Goal: Task Accomplishment & Management: Manage account settings

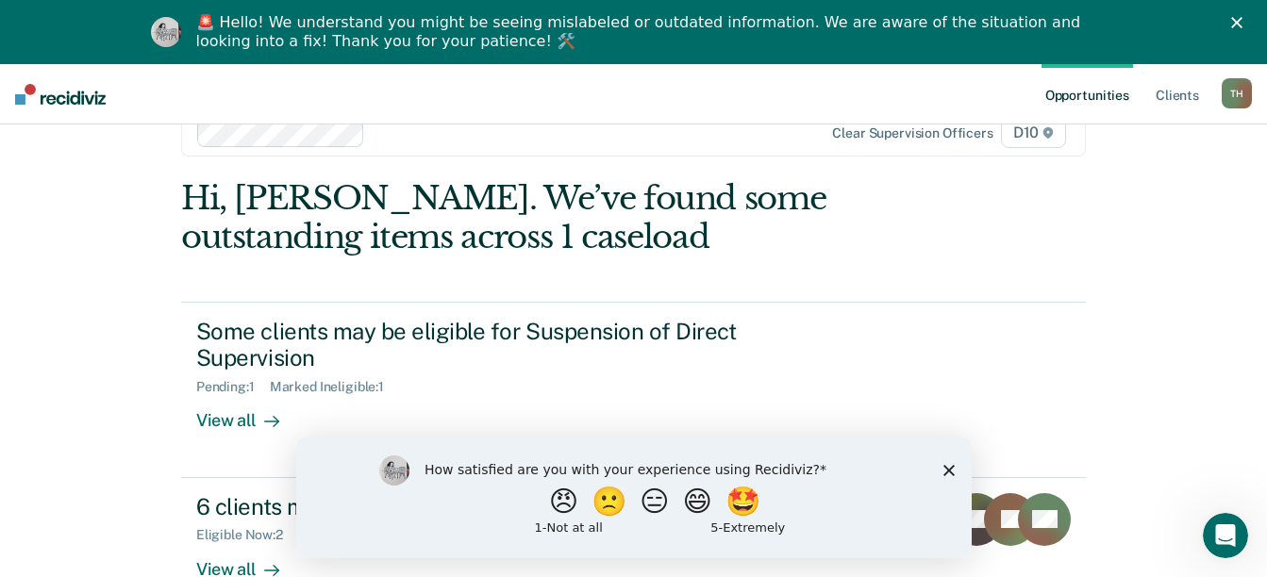
scroll to position [67, 0]
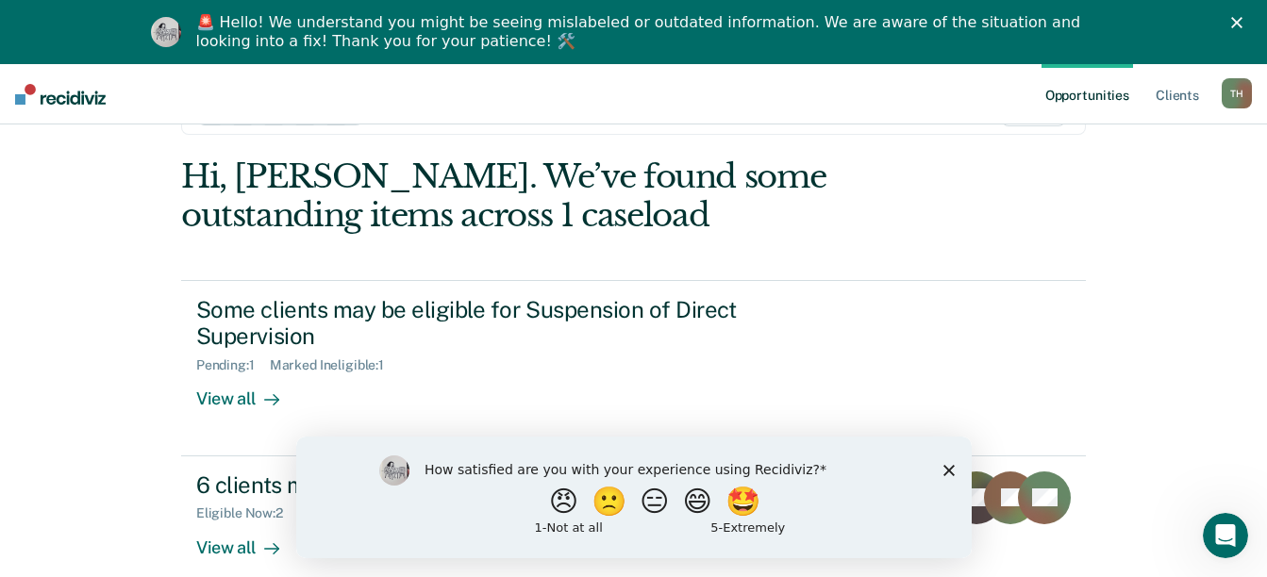
click at [951, 473] on polygon "Close survey" at bounding box center [947, 469] width 11 height 11
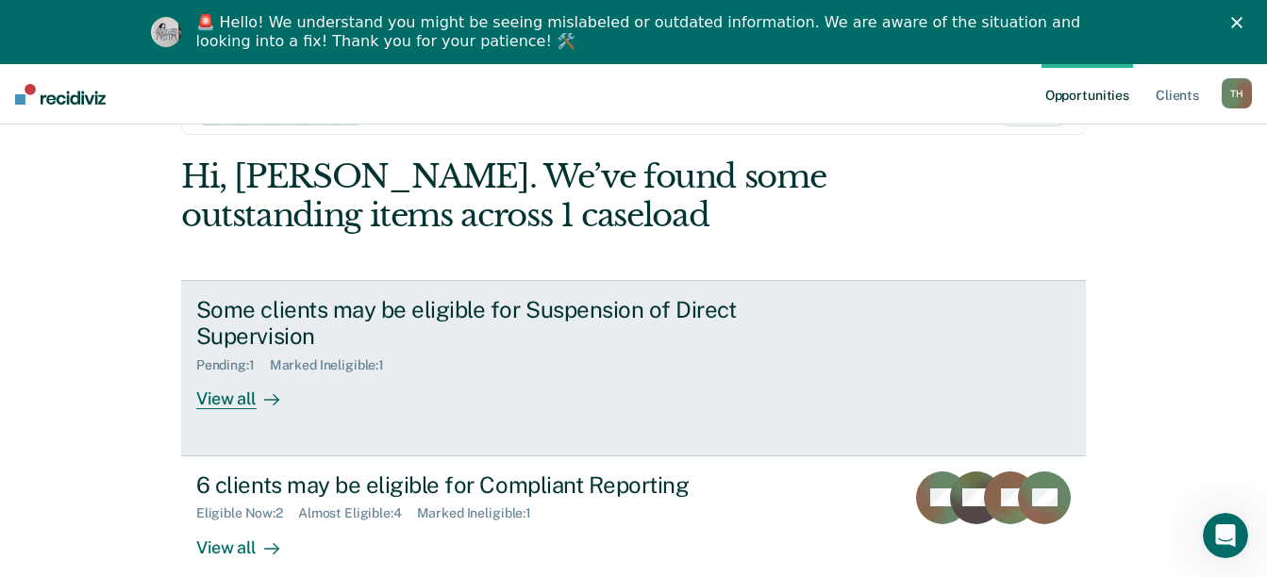
click at [230, 375] on div "View all" at bounding box center [249, 392] width 106 height 37
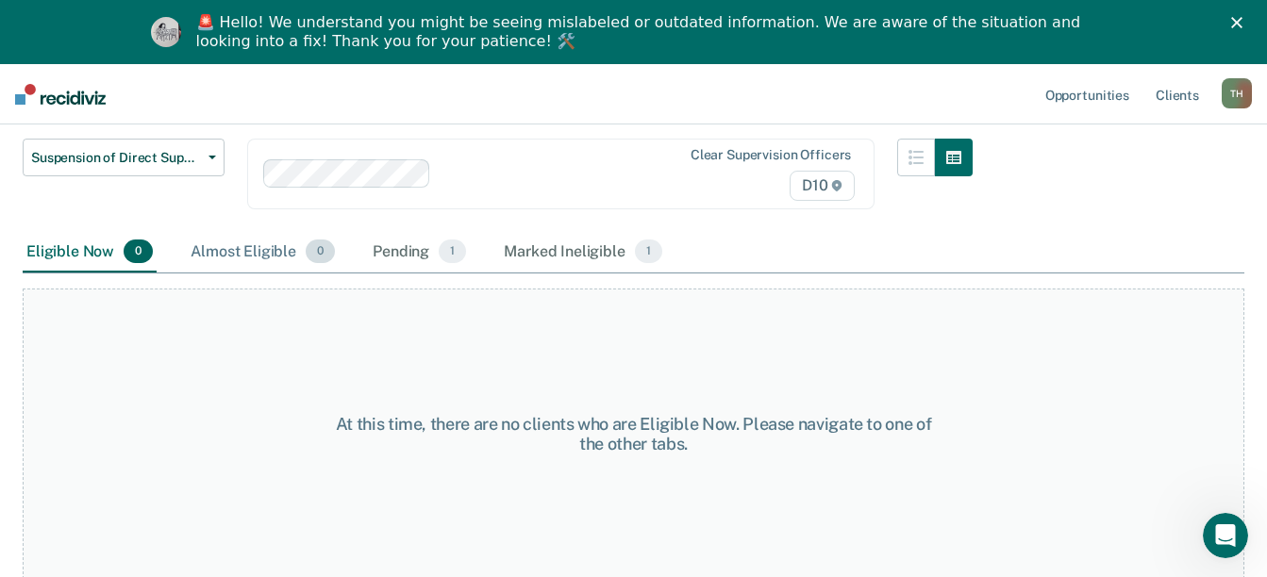
scroll to position [162, 0]
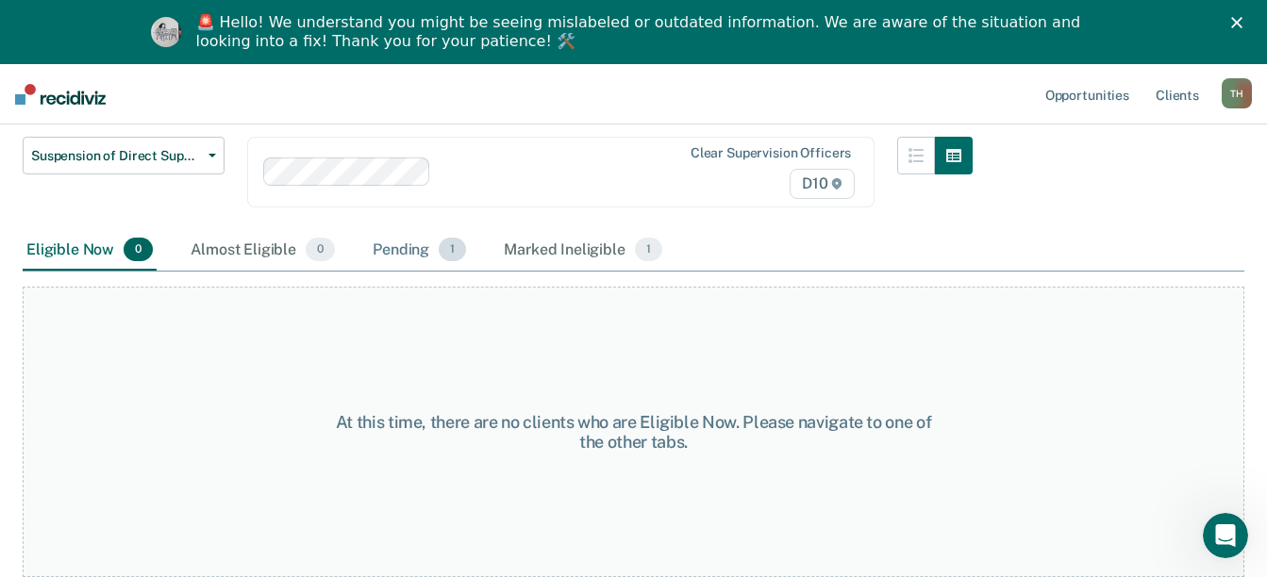
click at [412, 256] on div "Pending 1" at bounding box center [419, 251] width 101 height 42
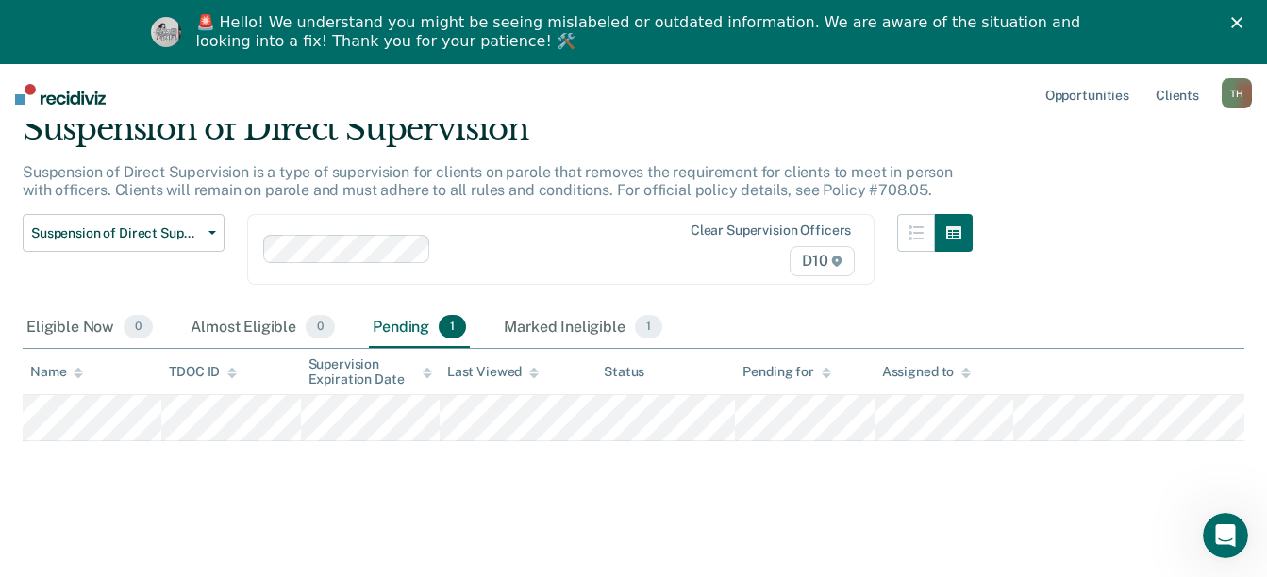
scroll to position [85, 0]
click at [590, 324] on div "Marked Ineligible 1" at bounding box center [583, 328] width 166 height 42
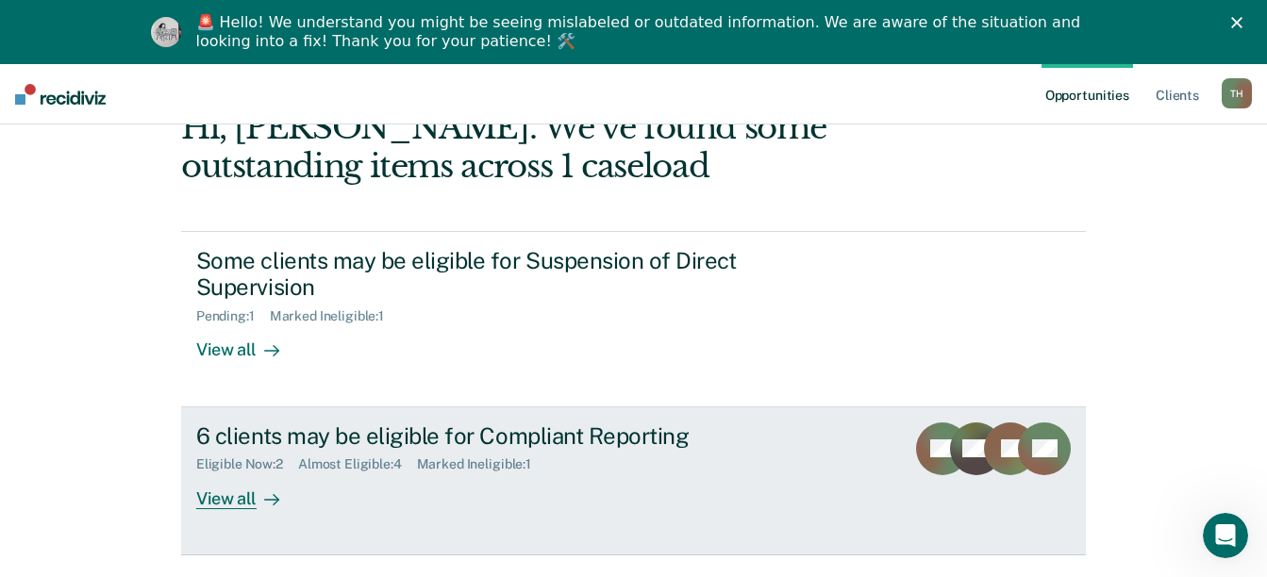
scroll to position [142, 0]
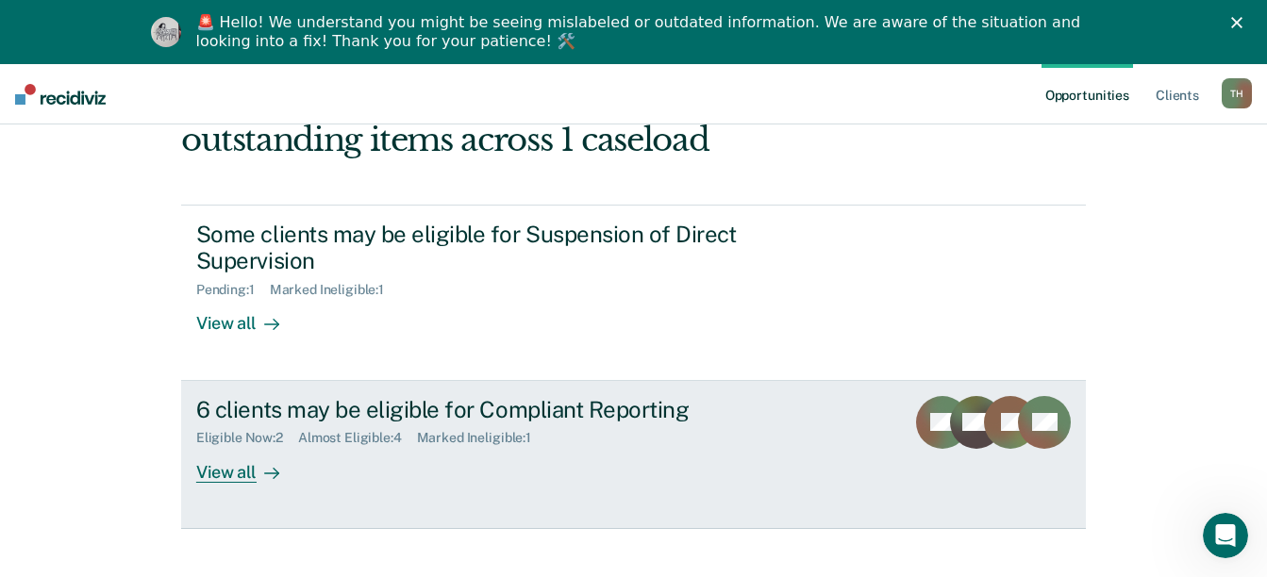
click at [228, 446] on div "View all" at bounding box center [249, 464] width 106 height 37
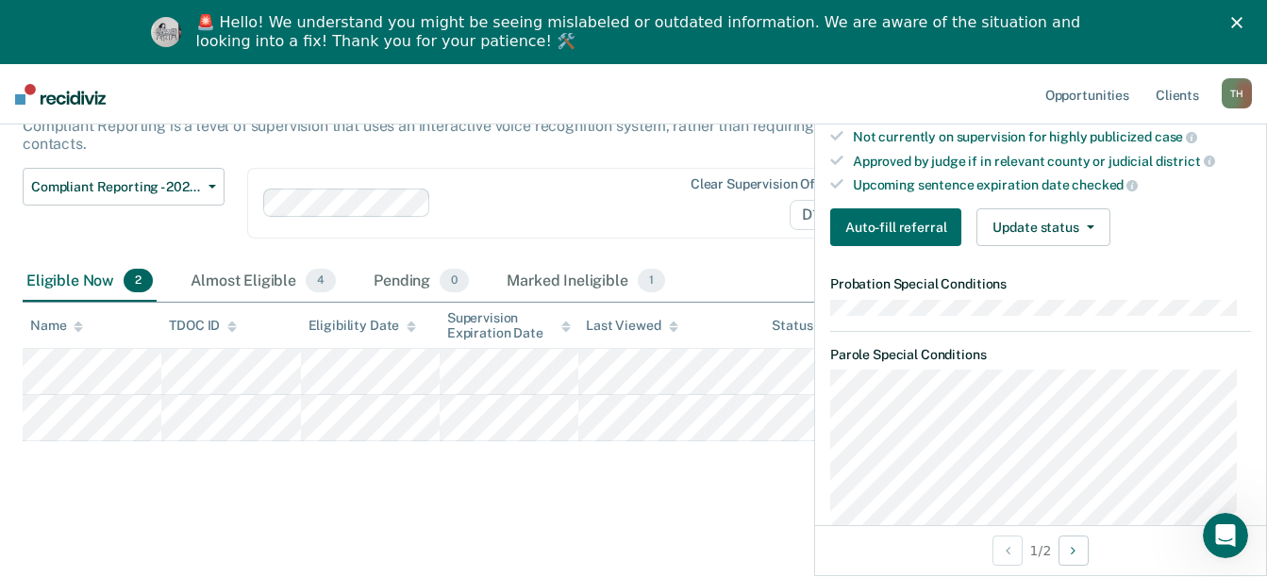
scroll to position [490, 0]
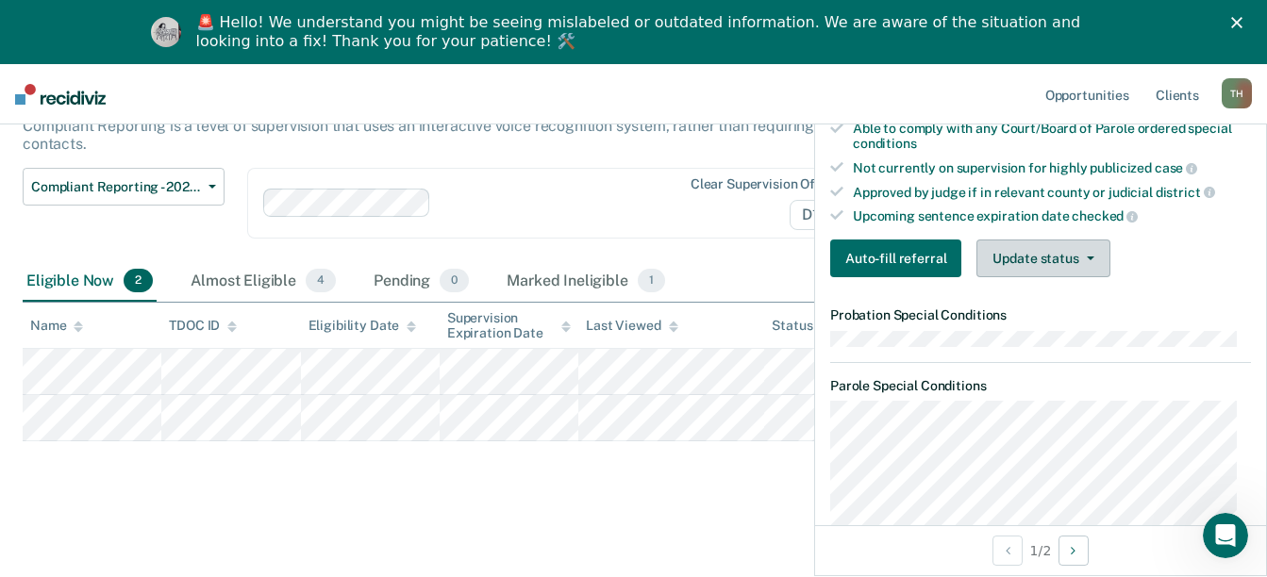
click at [1091, 276] on button "Update status" at bounding box center [1042, 259] width 133 height 38
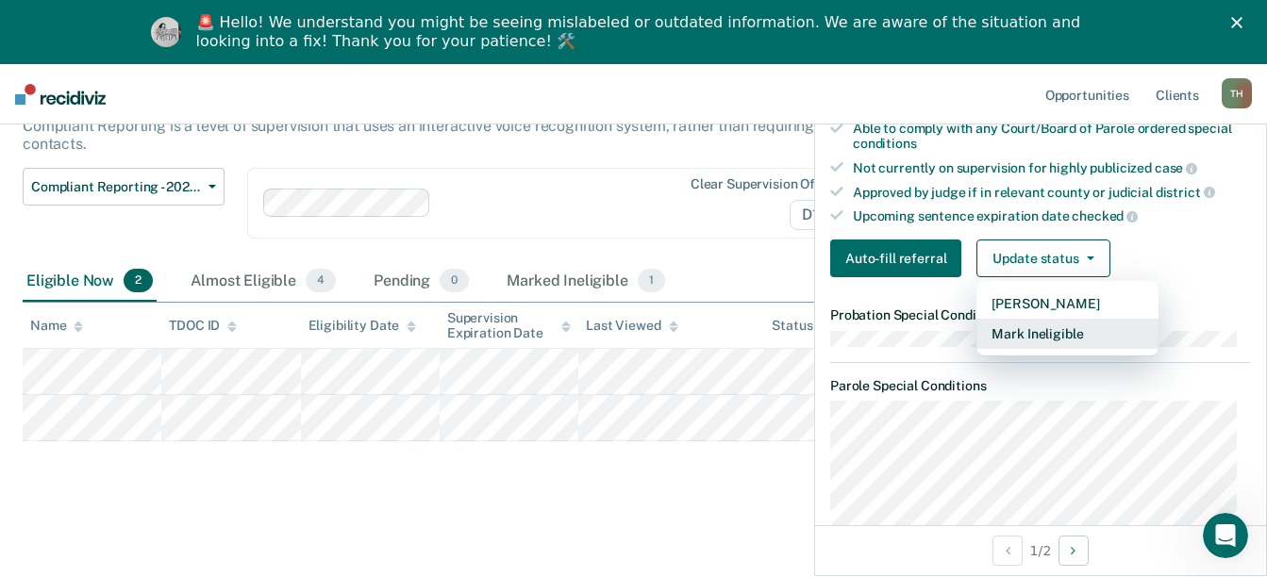
click at [1090, 349] on button "Mark Ineligible" at bounding box center [1067, 334] width 182 height 30
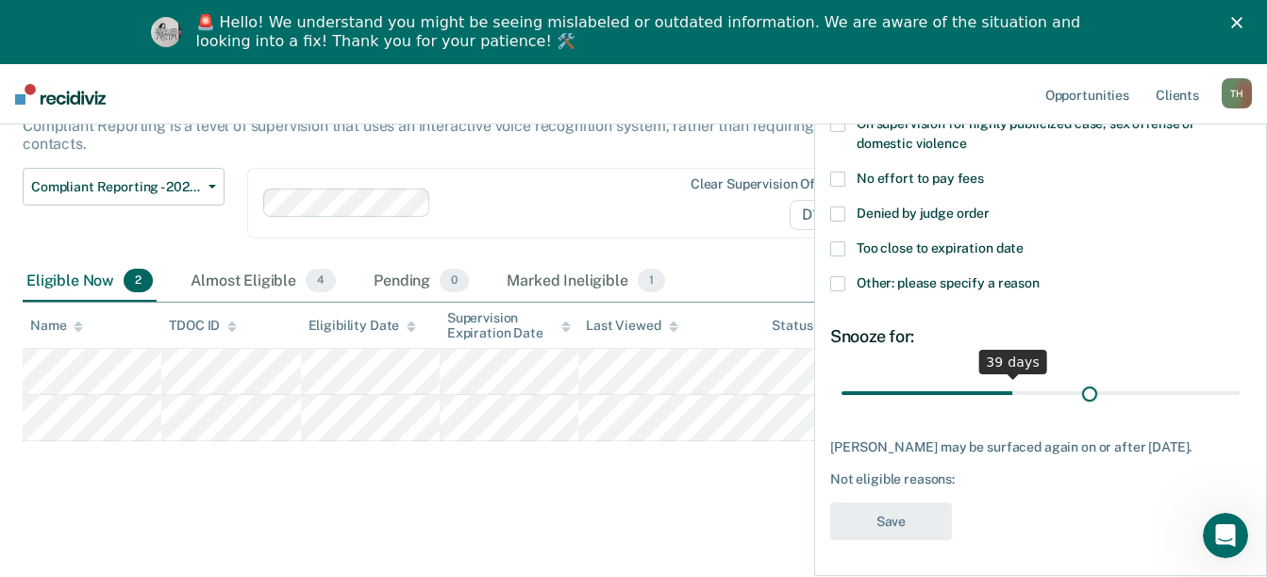
scroll to position [291, 0]
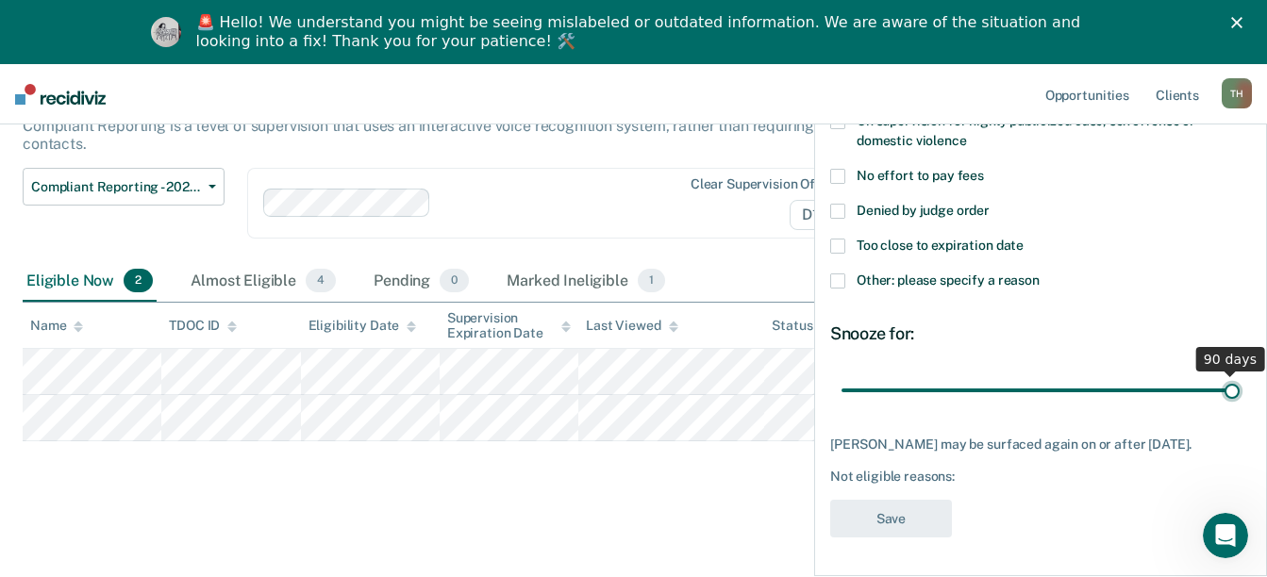
drag, startPoint x: 967, startPoint y: 375, endPoint x: 1224, endPoint y: 385, distance: 257.7
type input "90"
click at [1224, 385] on input "range" at bounding box center [1040, 390] width 398 height 33
click at [1004, 407] on div "RH Which of the following requirements has [PERSON_NAME] not met? Has pending f…" at bounding box center [1040, 201] width 421 height 697
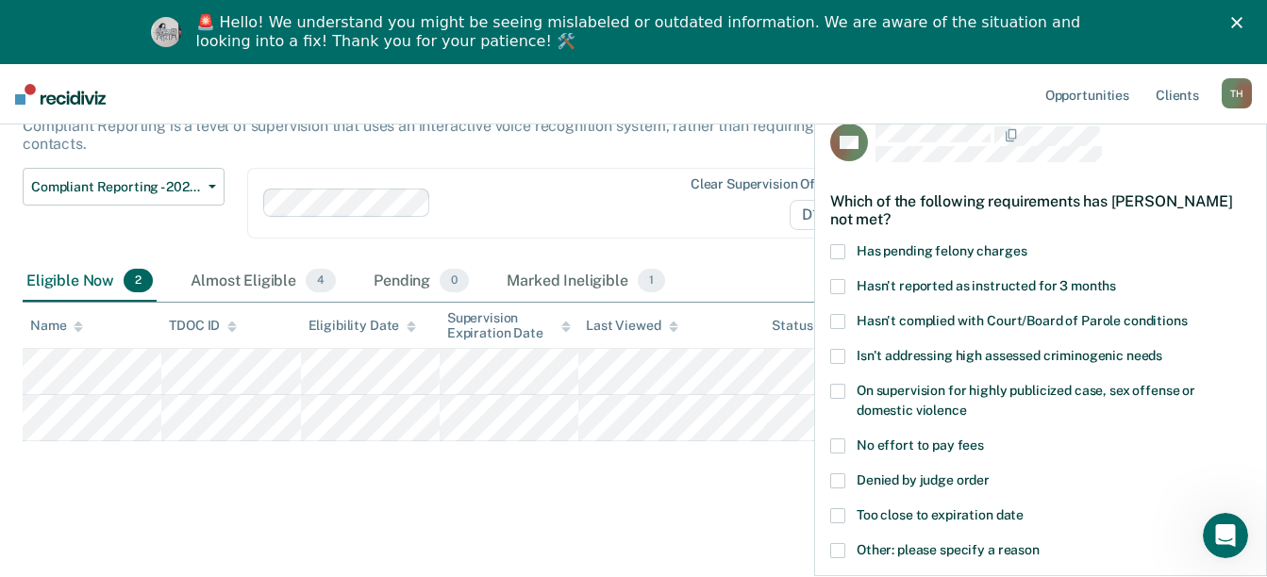
scroll to position [102, 0]
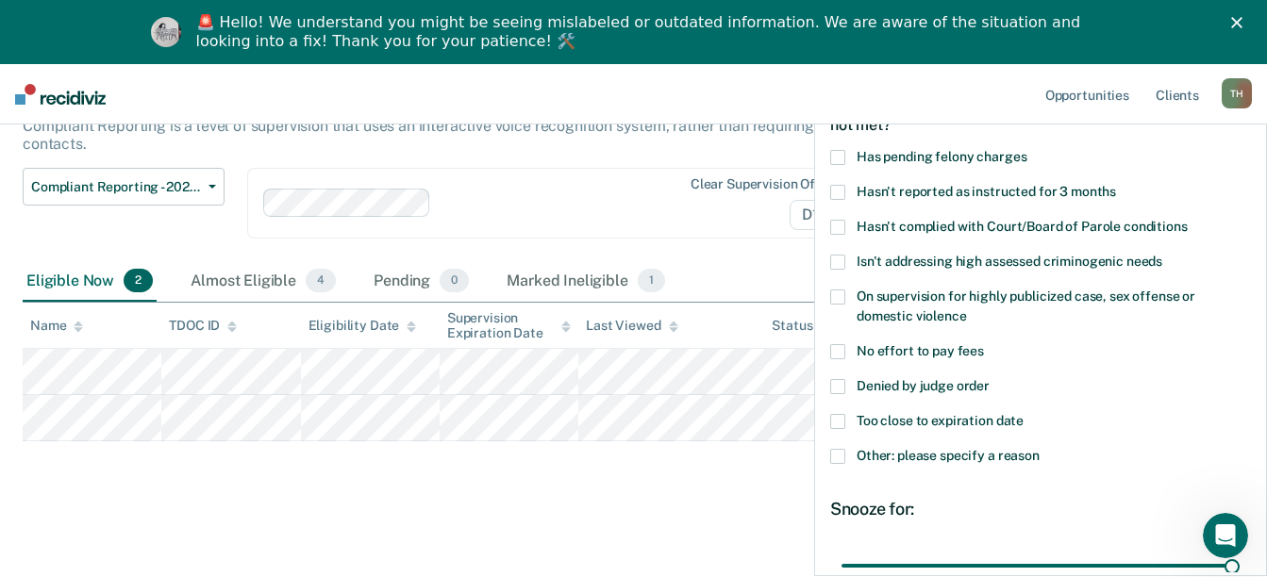
click at [839, 457] on span at bounding box center [837, 456] width 15 height 15
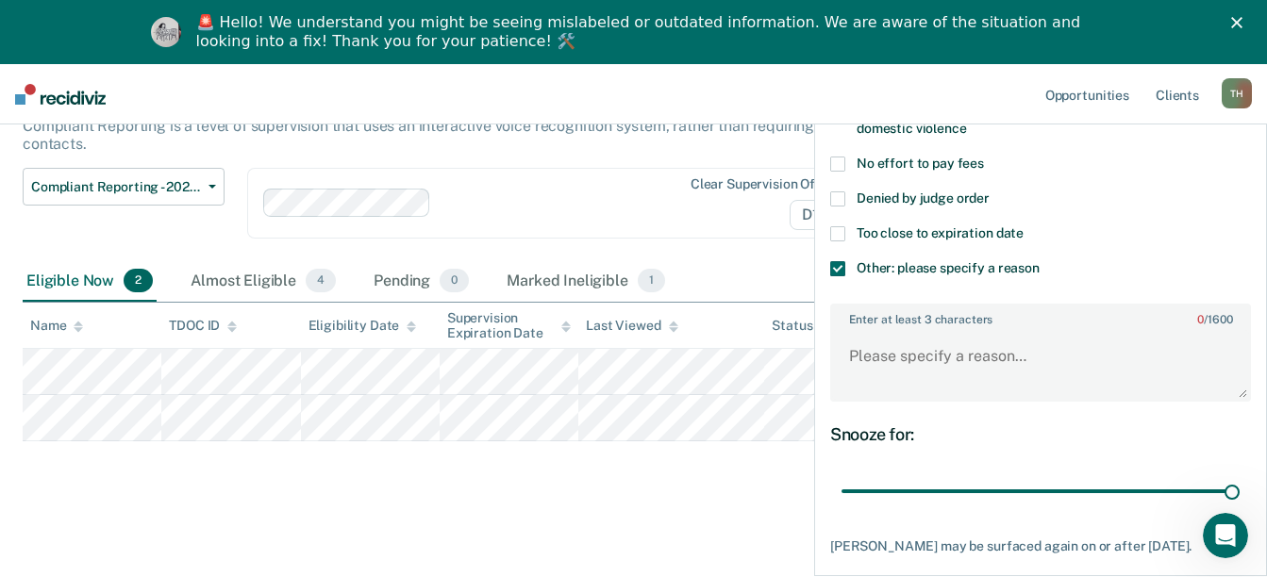
scroll to position [291, 0]
click at [902, 359] on textarea "Enter at least 3 characters 0 / 1600" at bounding box center [1040, 364] width 417 height 70
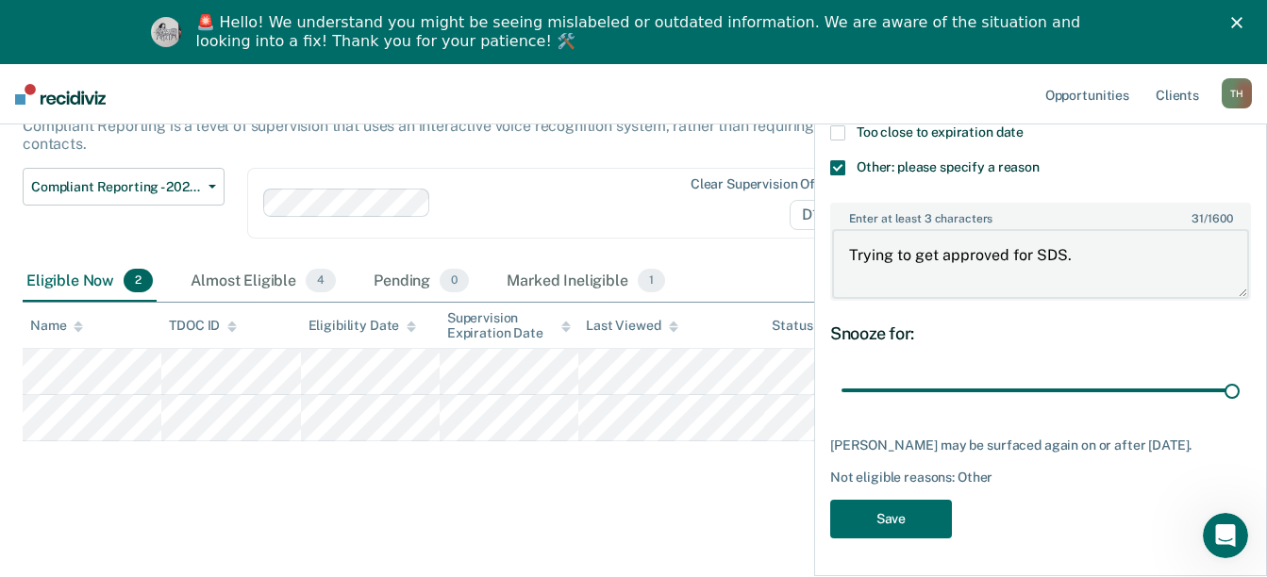
scroll to position [405, 0]
type textarea "Trying to get approved for SDS."
click at [916, 521] on button "Save" at bounding box center [891, 519] width 122 height 39
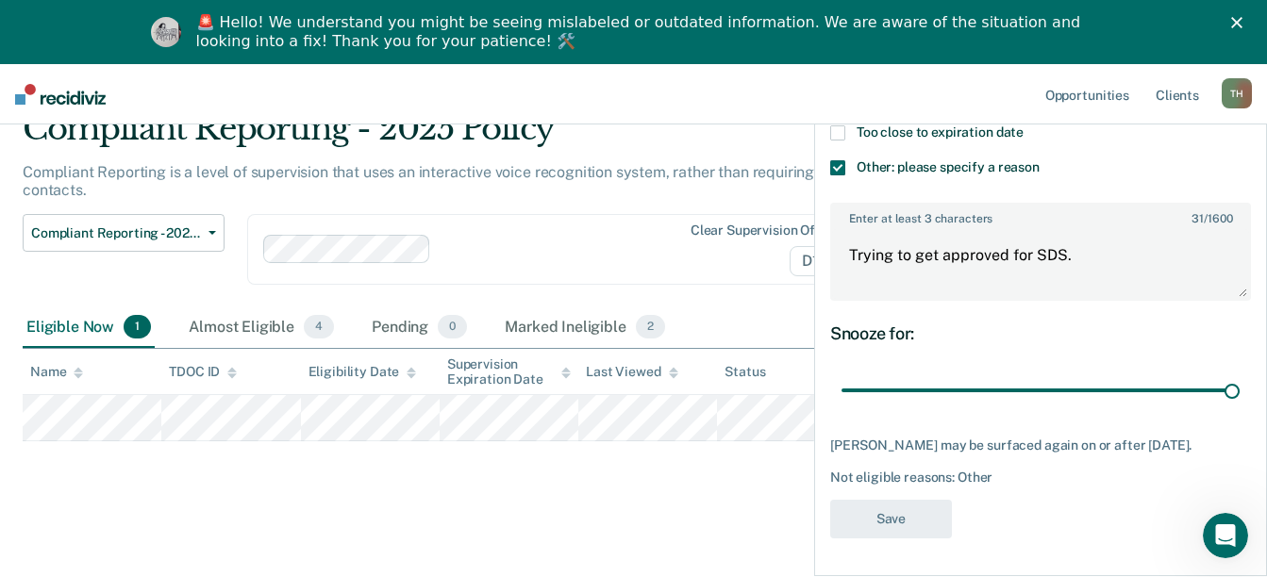
click at [383, 532] on main "Compliant Reporting - 2025 Policy Compliant Reporting is a level of supervision…" at bounding box center [633, 325] width 1267 height 492
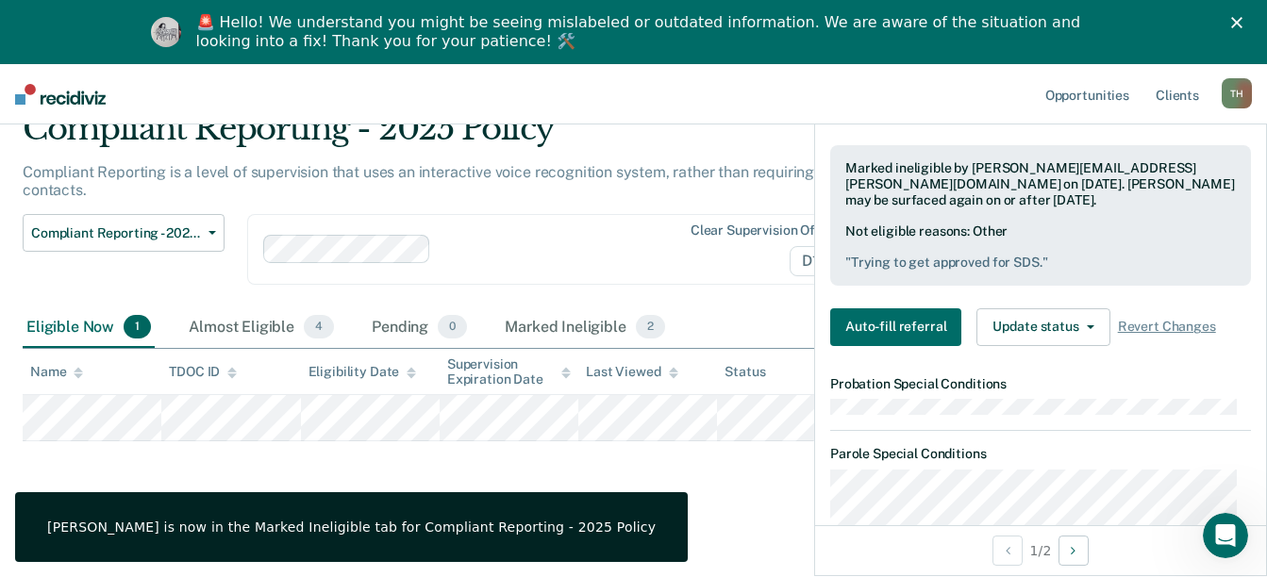
scroll to position [593, 0]
click at [750, 480] on div "Compliant Reporting - 2025 Policy Compliant Reporting is a level of supervision…" at bounding box center [633, 302] width 1221 height 387
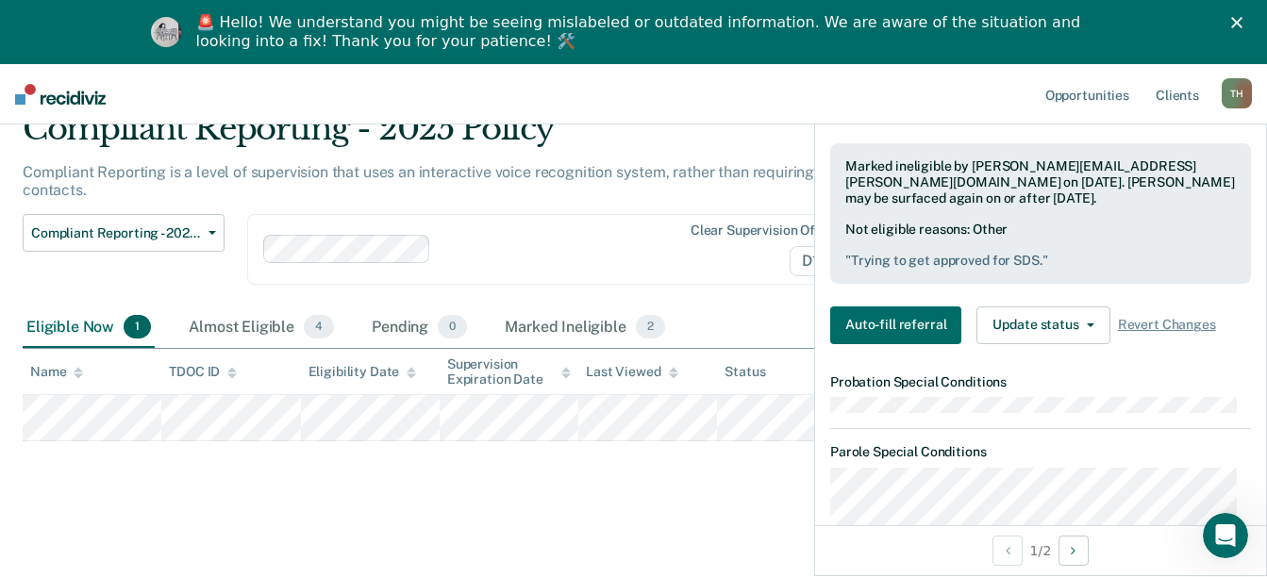
click at [1242, 23] on icon "Close" at bounding box center [1236, 22] width 11 height 11
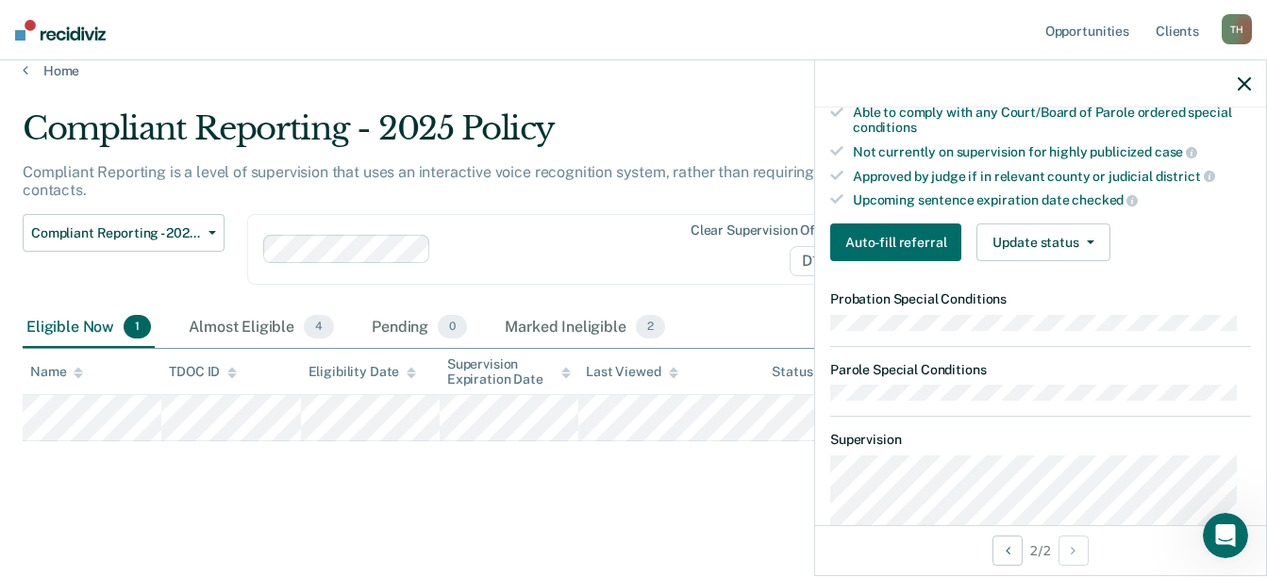
scroll to position [472, 0]
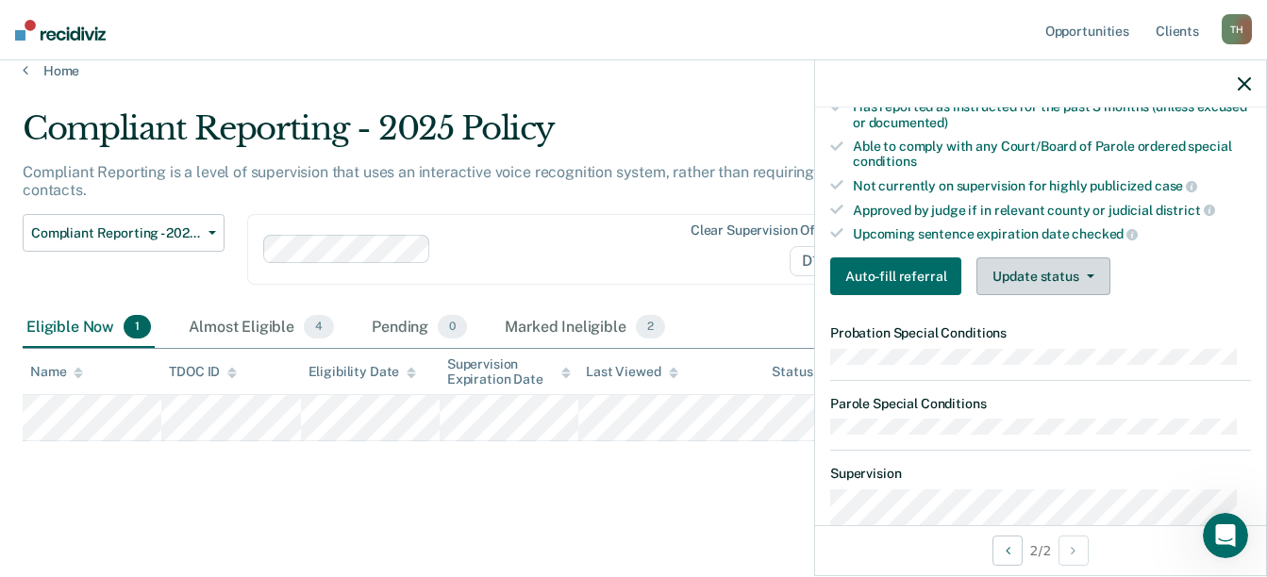
click at [1057, 290] on button "Update status" at bounding box center [1042, 276] width 133 height 38
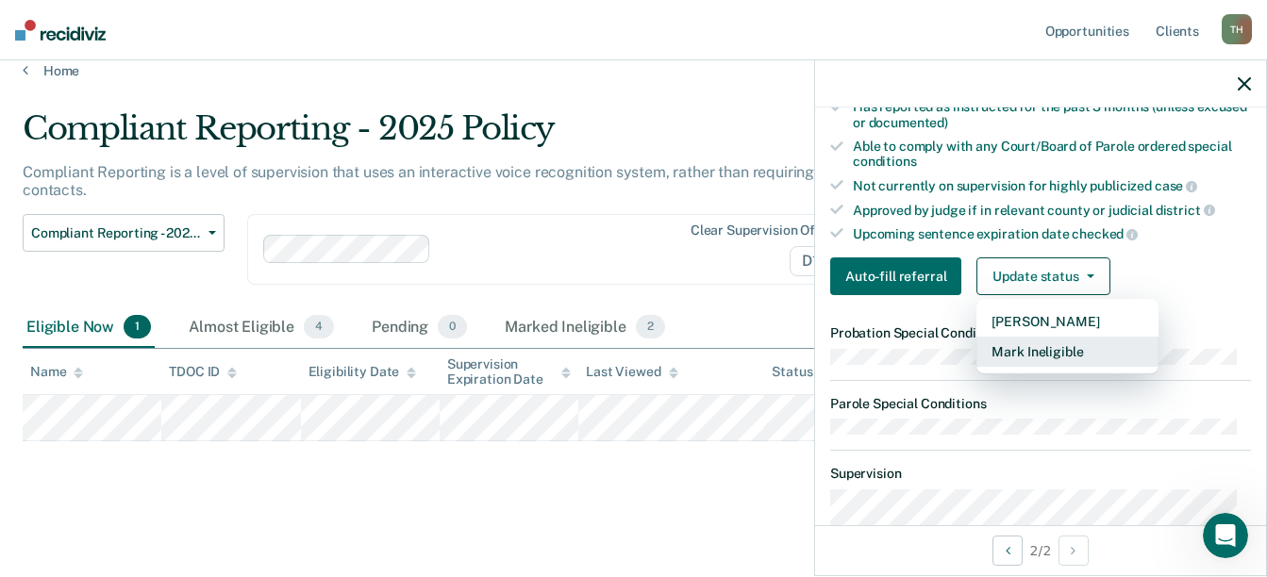
click at [1082, 367] on button "Mark Ineligible" at bounding box center [1067, 352] width 182 height 30
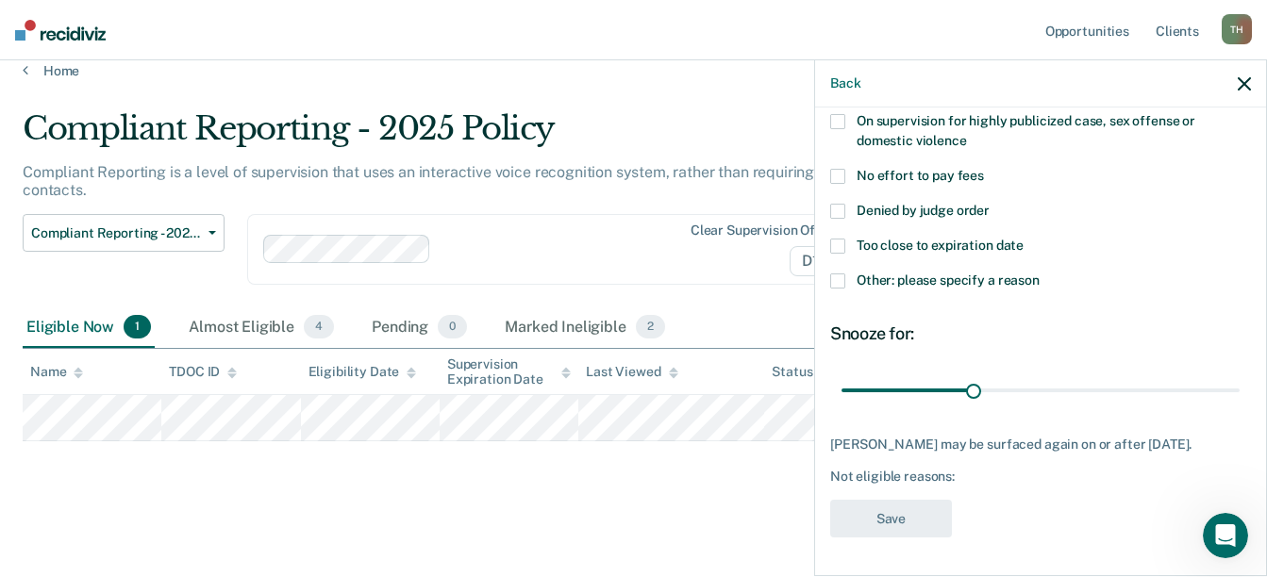
click at [839, 239] on span at bounding box center [837, 246] width 15 height 15
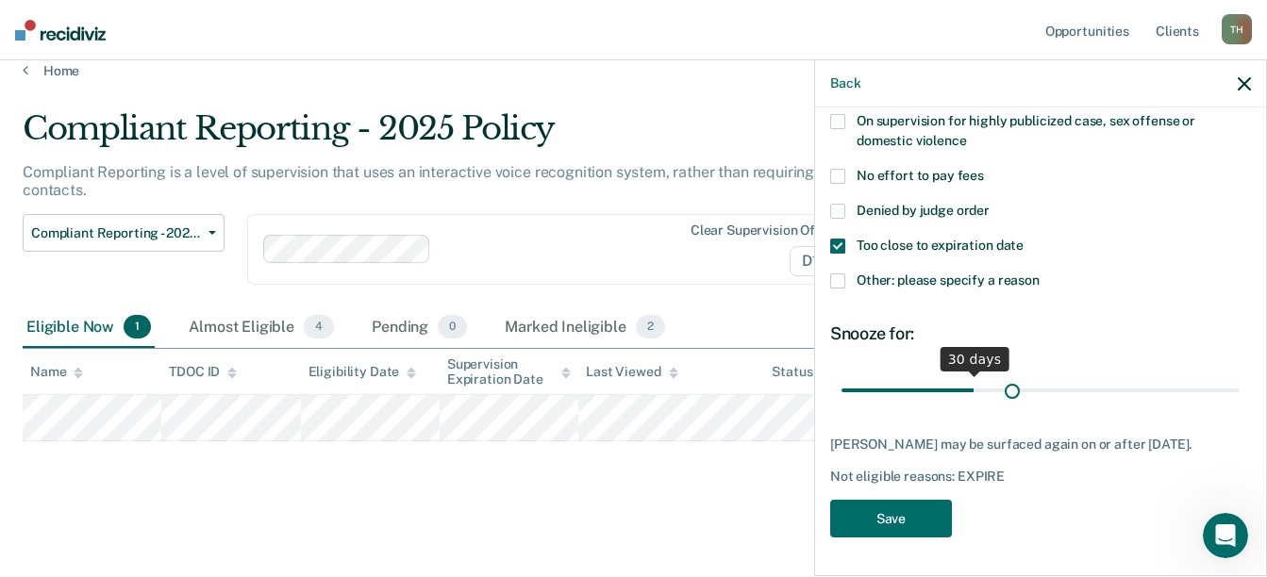
scroll to position [274, 0]
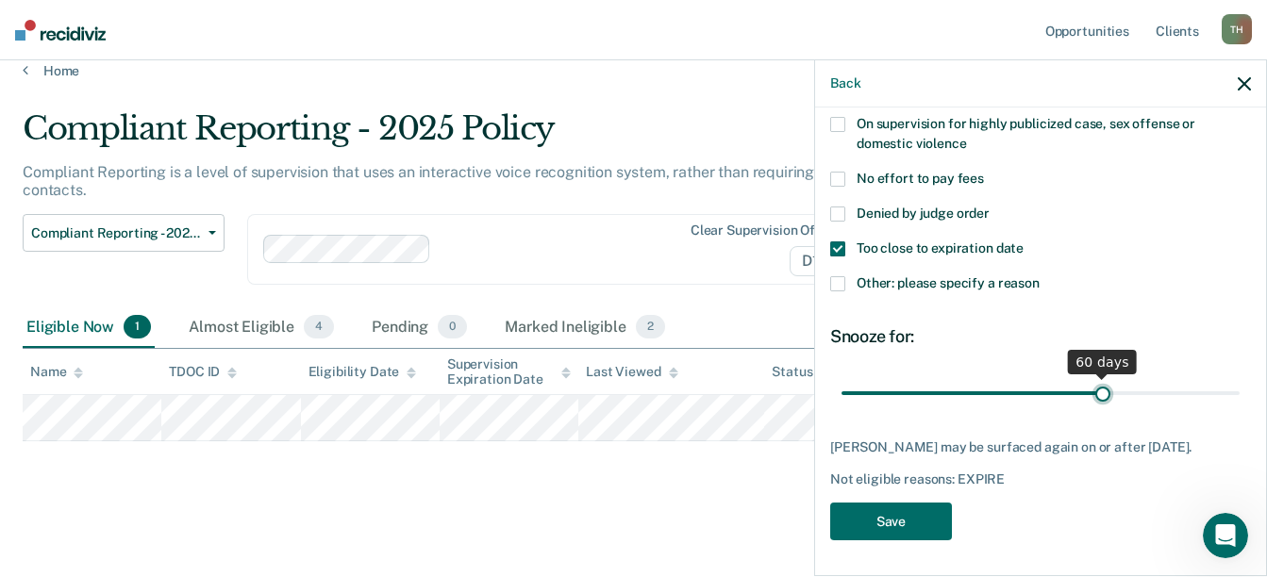
drag, startPoint x: 966, startPoint y: 376, endPoint x: 1093, endPoint y: 378, distance: 127.3
type input "60"
click at [1093, 378] on input "range" at bounding box center [1040, 392] width 398 height 33
click at [914, 517] on button "Save" at bounding box center [891, 522] width 122 height 39
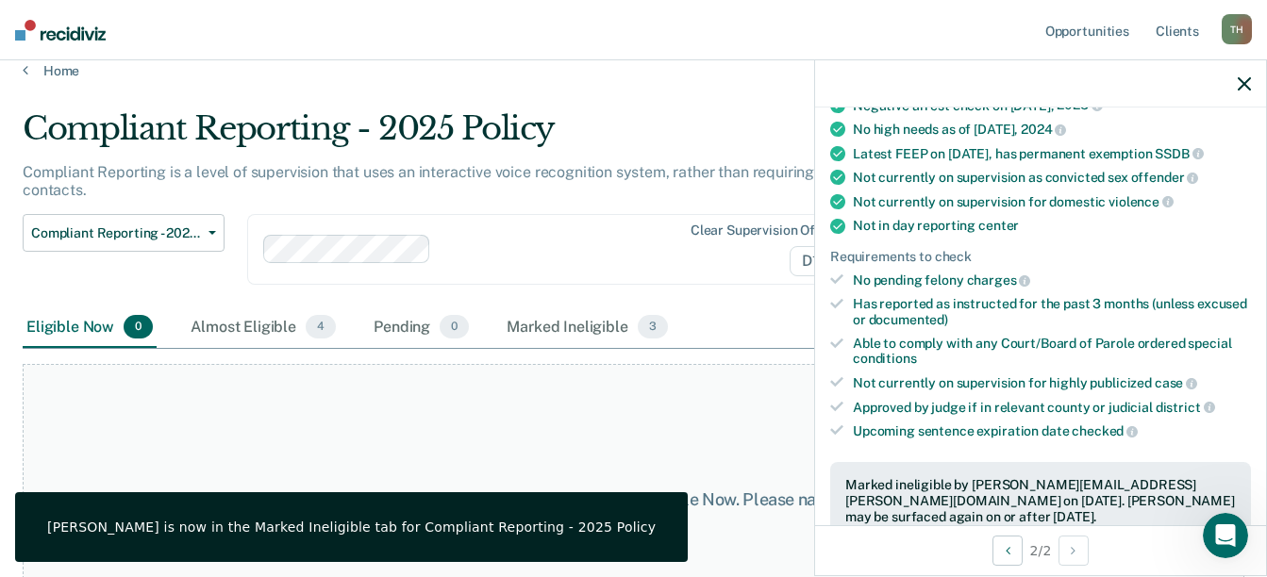
click at [713, 306] on div "Compliant Reporting - 2025 Policy Supervision Level Downgrade Suspension of Dir…" at bounding box center [498, 260] width 950 height 93
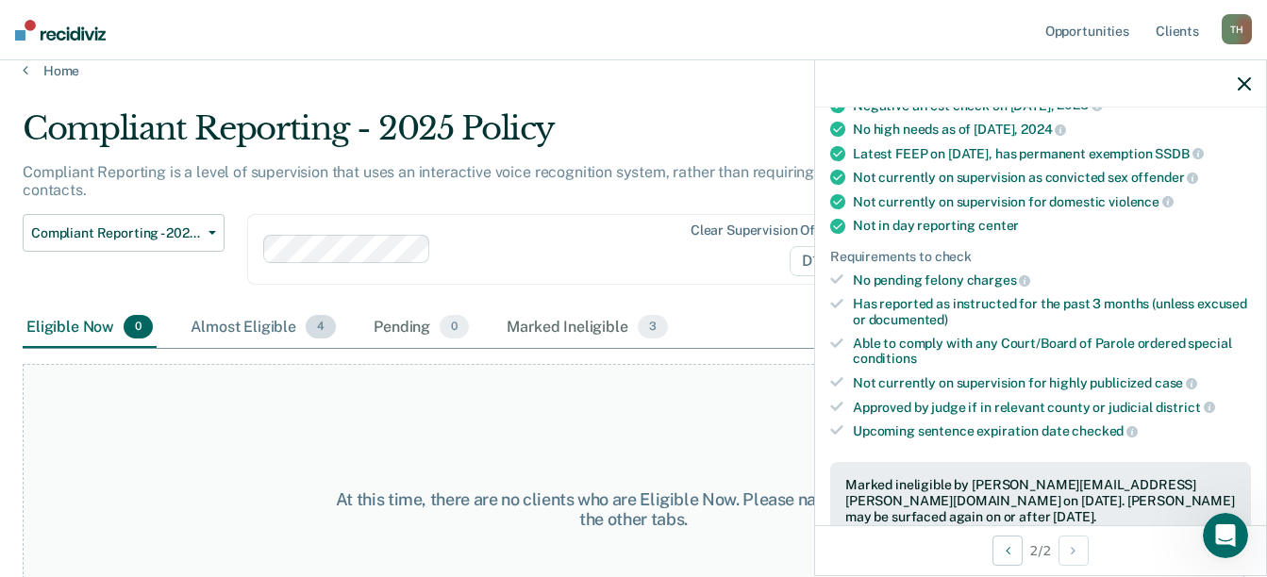
click at [282, 320] on div "Almost Eligible 4" at bounding box center [263, 328] width 153 height 42
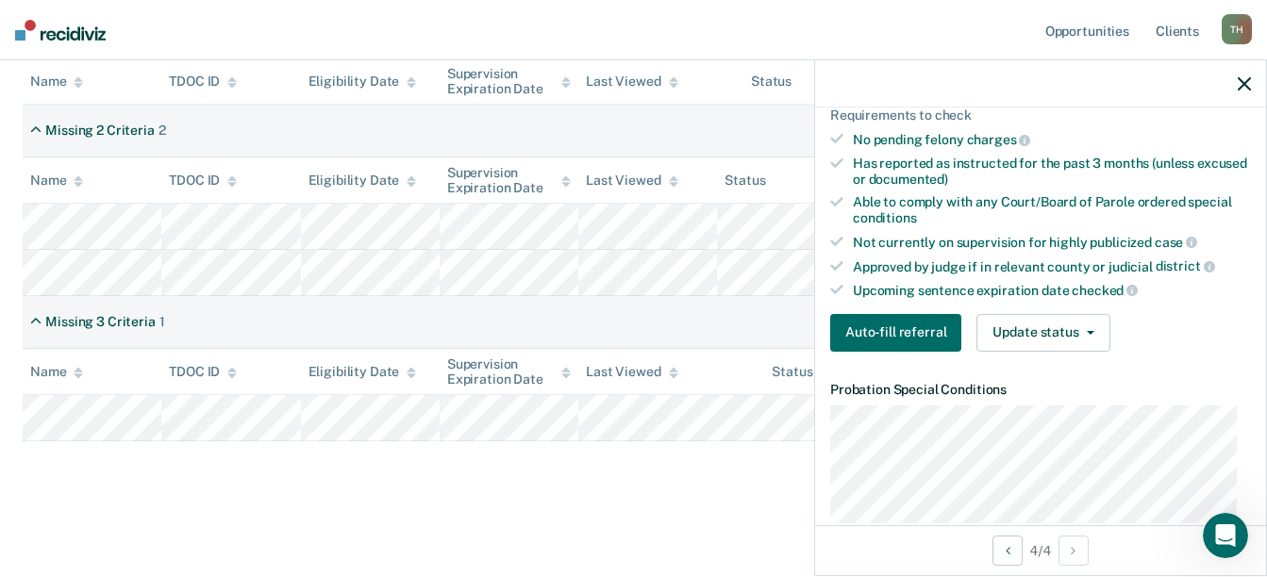
scroll to position [433, 0]
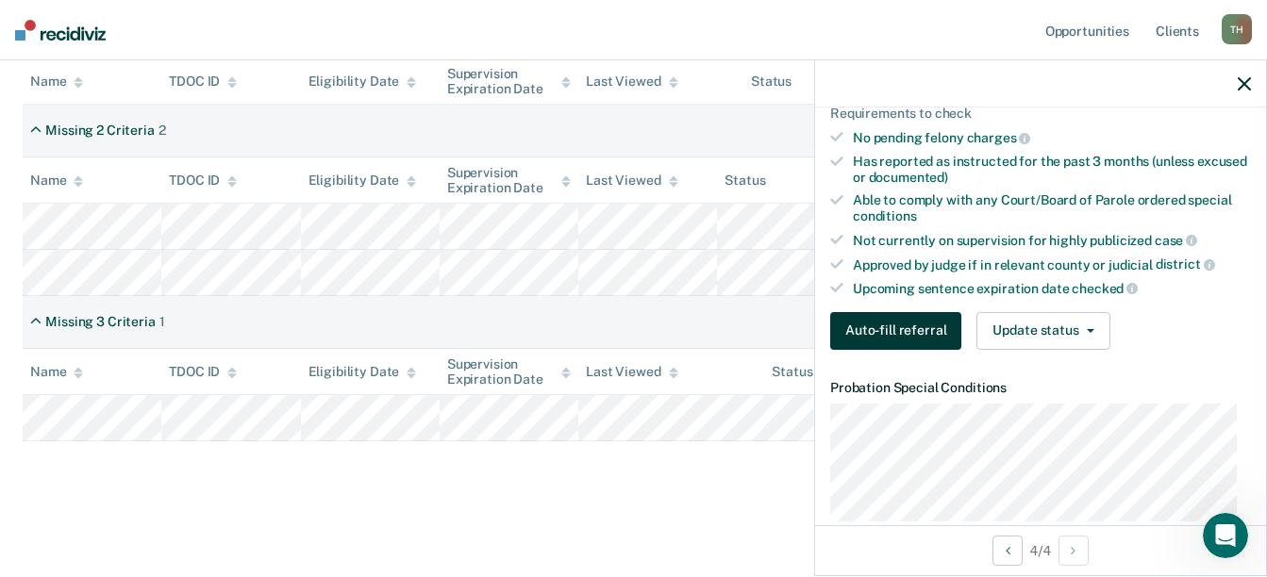
click at [943, 333] on button "Auto-fill referral" at bounding box center [895, 331] width 131 height 38
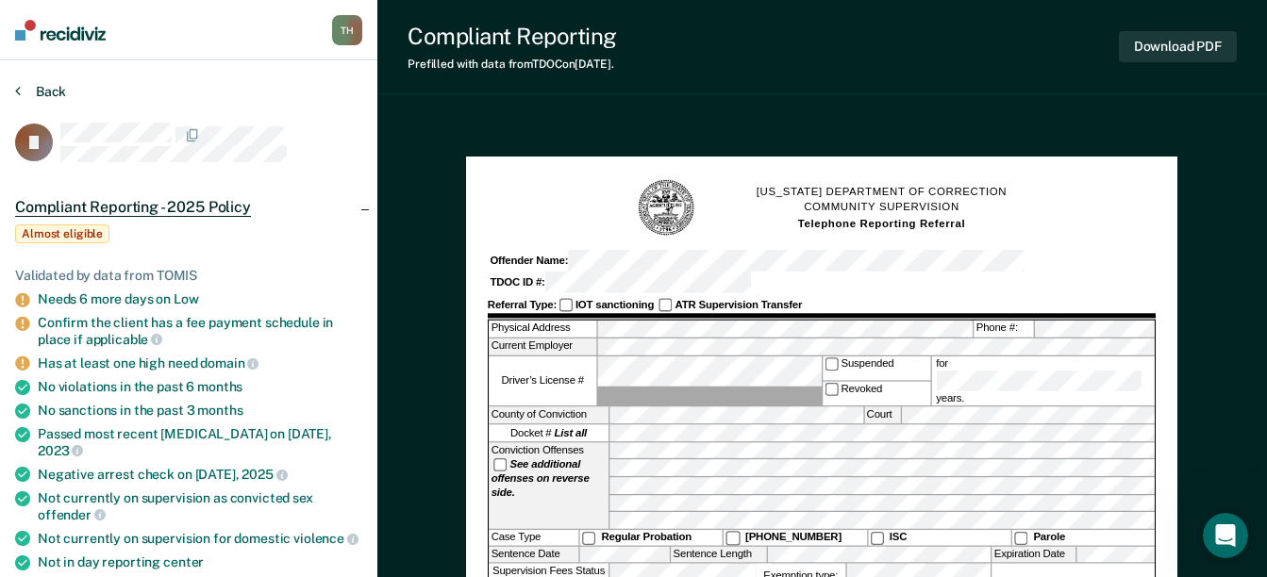
click at [39, 93] on button "Back" at bounding box center [40, 91] width 51 height 17
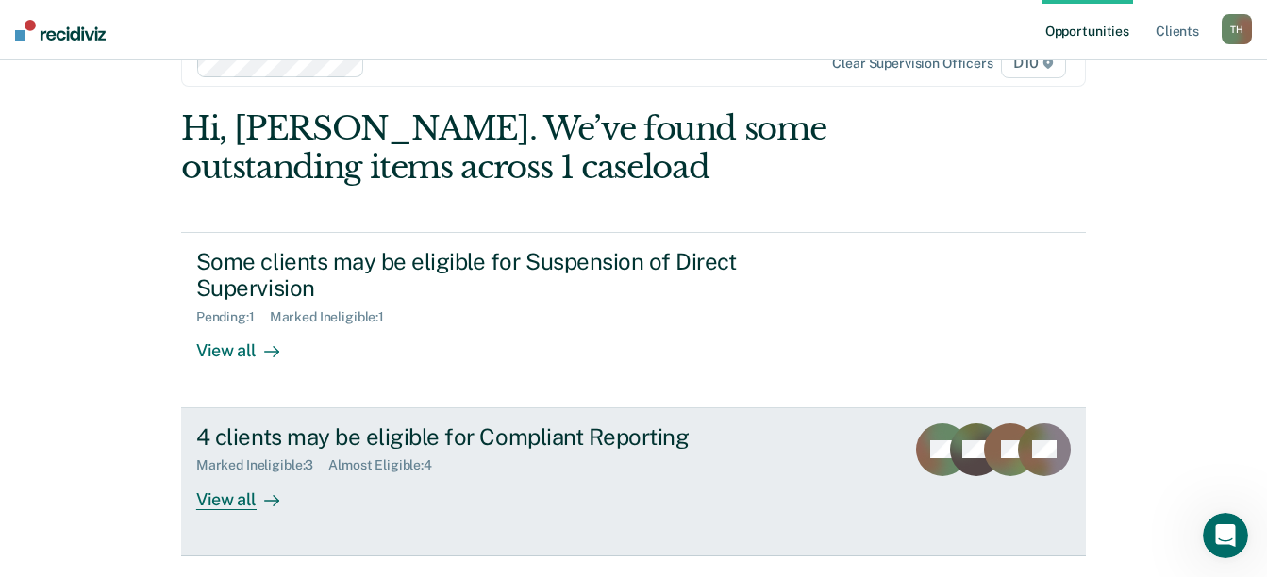
scroll to position [78, 0]
